Goal: Understand process/instructions: Learn about a topic

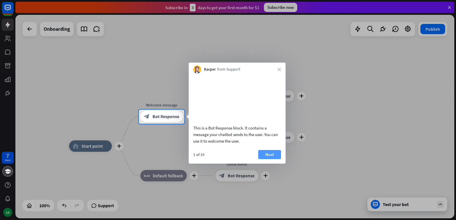
click at [270, 159] on button "Next" at bounding box center [269, 154] width 23 height 9
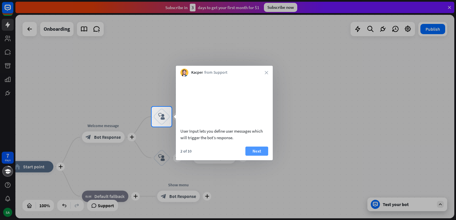
click at [258, 156] on button "Next" at bounding box center [256, 151] width 23 height 9
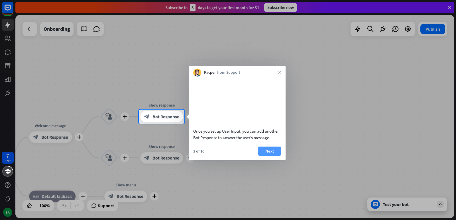
click at [266, 156] on button "Next" at bounding box center [269, 151] width 23 height 9
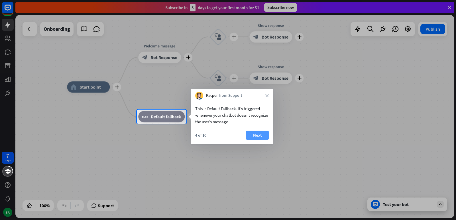
click at [255, 136] on button "Next" at bounding box center [257, 135] width 23 height 9
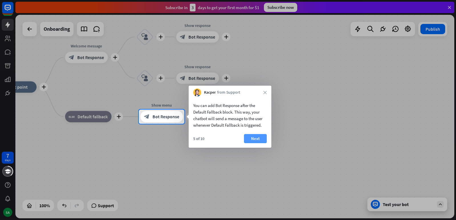
click at [253, 137] on button "Next" at bounding box center [255, 138] width 23 height 9
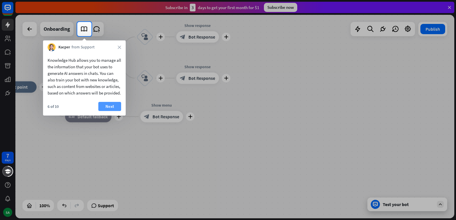
click at [110, 111] on button "Next" at bounding box center [109, 106] width 23 height 9
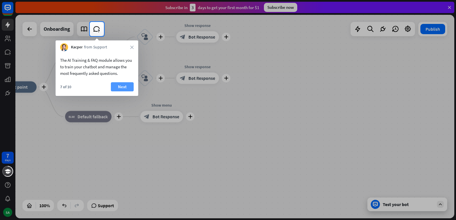
click at [123, 85] on button "Next" at bounding box center [122, 86] width 23 height 9
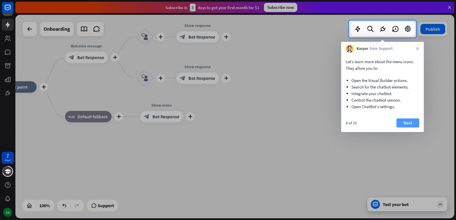
click at [409, 122] on button "Next" at bounding box center [407, 123] width 23 height 9
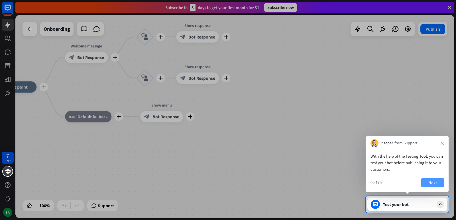
click at [440, 182] on button "Next" at bounding box center [432, 182] width 23 height 9
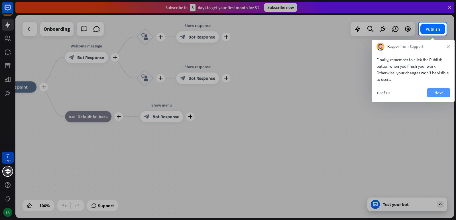
click at [443, 89] on button "Next" at bounding box center [438, 92] width 23 height 9
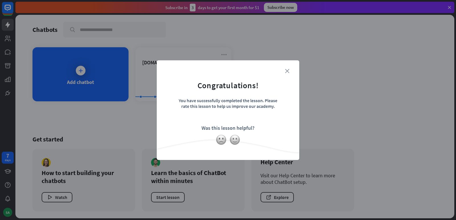
click at [288, 72] on icon "close" at bounding box center [287, 71] width 4 height 4
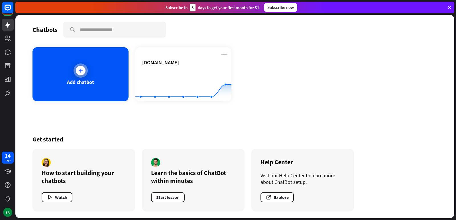
click at [77, 70] on div at bounding box center [81, 71] width 10 height 10
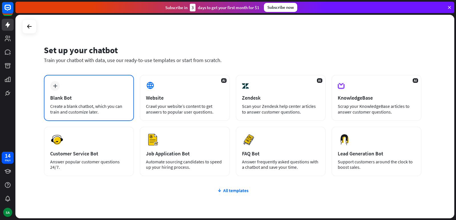
click at [71, 101] on div "plus Blank Bot Create a blank chatbot, which you can train and customize later." at bounding box center [89, 98] width 90 height 46
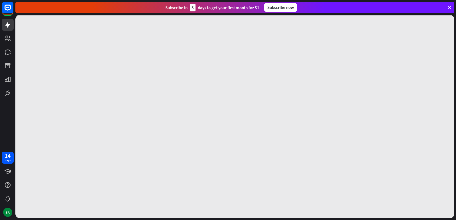
drag, startPoint x: 87, startPoint y: 100, endPoint x: 94, endPoint y: 94, distance: 9.5
click at [94, 94] on div at bounding box center [234, 117] width 439 height 204
